Goal: Check status: Check status

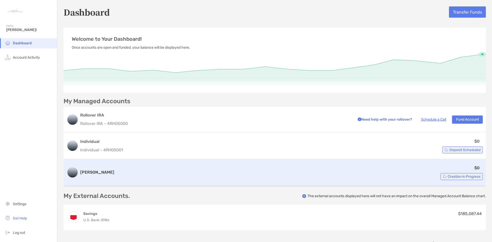
click at [154, 163] on div "Roth IRA $0 Creation in Progress" at bounding box center [275, 172] width 423 height 27
